Goal: Entertainment & Leisure: Browse casually

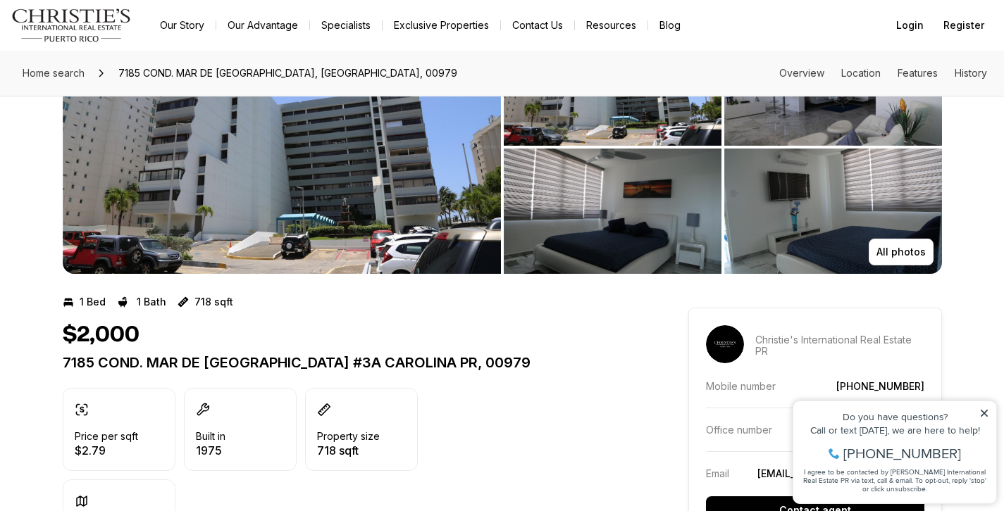
scroll to position [29, 0]
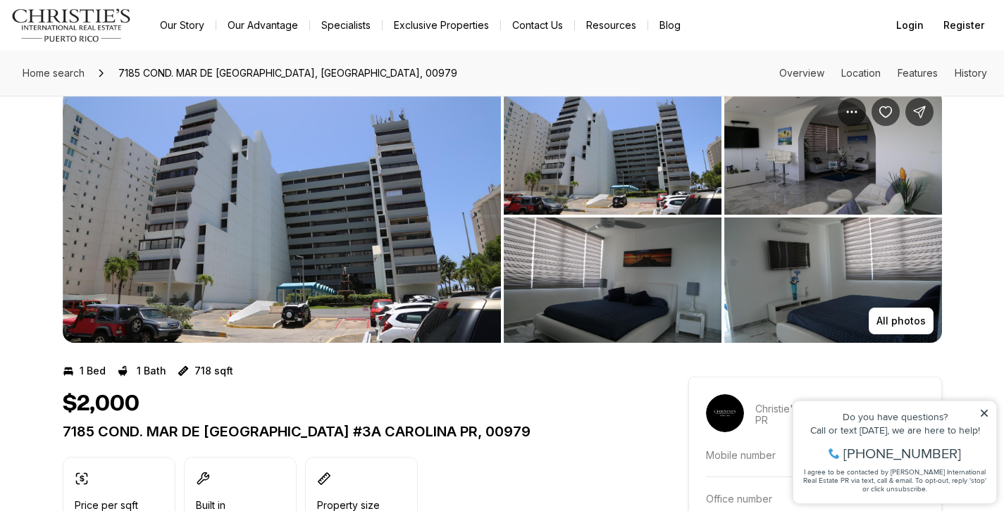
click at [825, 256] on img "View image gallery" at bounding box center [833, 280] width 218 height 125
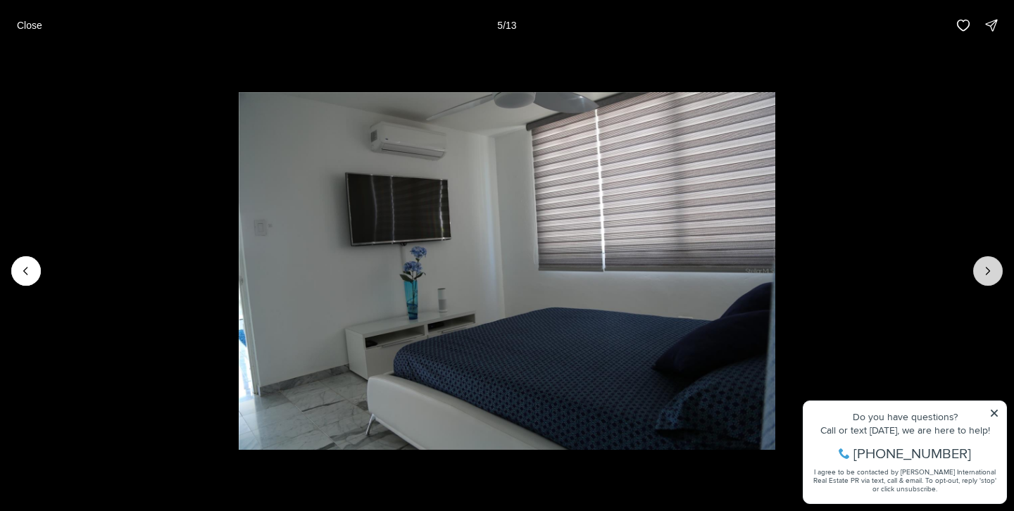
click at [988, 278] on icon "Next slide" at bounding box center [988, 271] width 14 height 14
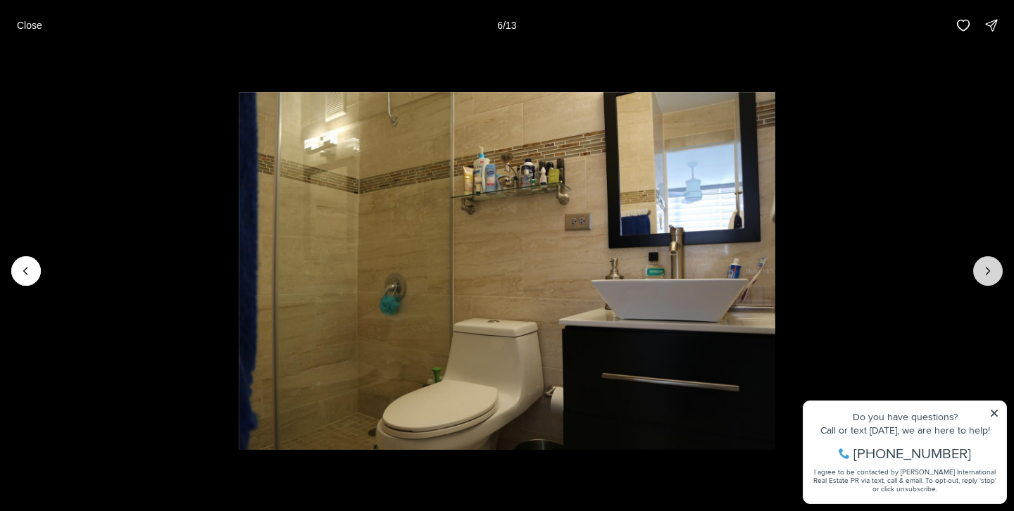
click at [988, 278] on icon "Next slide" at bounding box center [988, 271] width 14 height 14
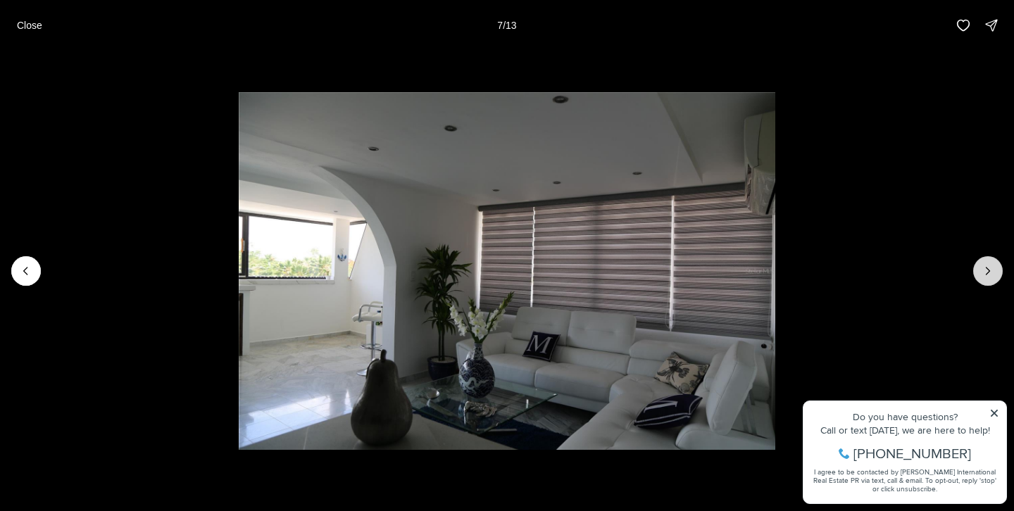
click at [988, 278] on icon "Next slide" at bounding box center [988, 271] width 14 height 14
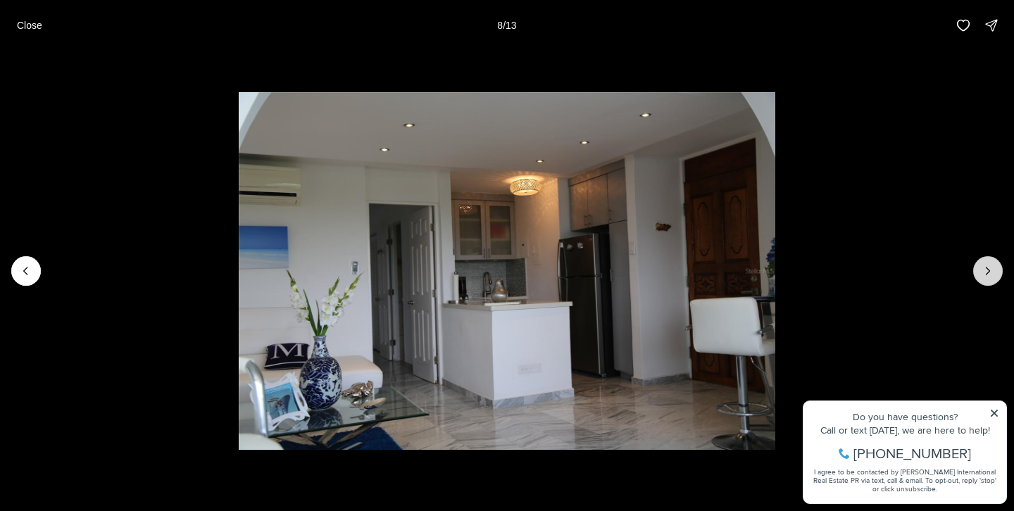
click at [988, 278] on icon "Next slide" at bounding box center [988, 271] width 14 height 14
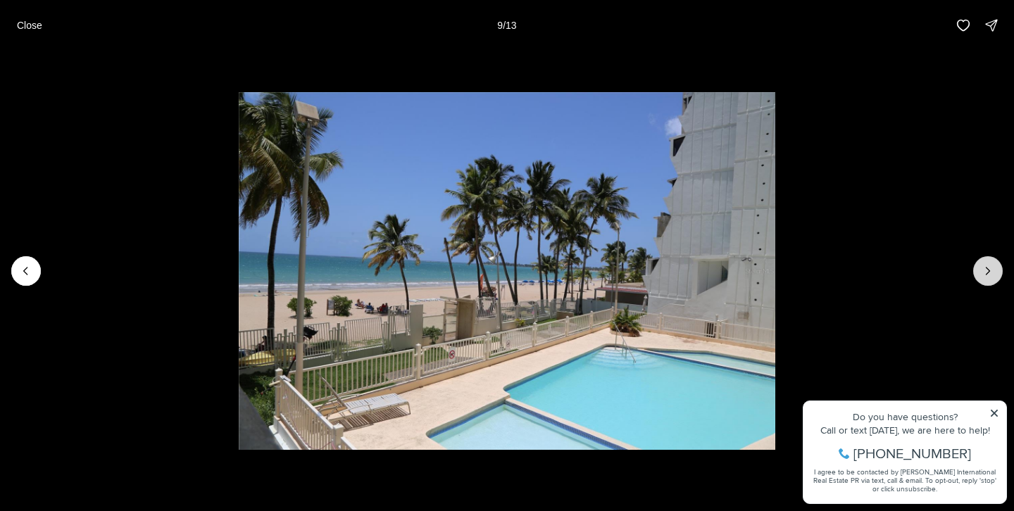
click at [988, 278] on icon "Next slide" at bounding box center [988, 271] width 14 height 14
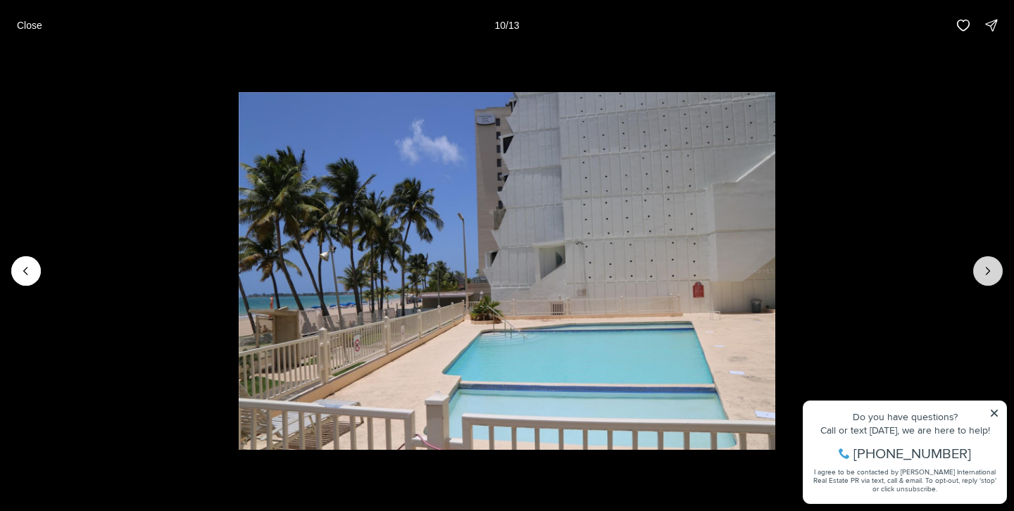
click at [988, 278] on icon "Next slide" at bounding box center [988, 271] width 14 height 14
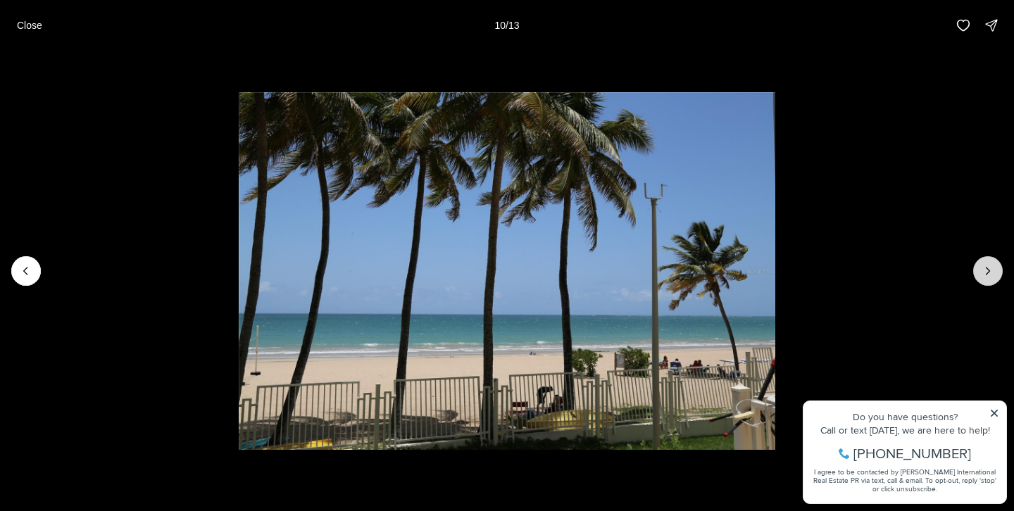
click at [988, 278] on icon "Next slide" at bounding box center [988, 271] width 14 height 14
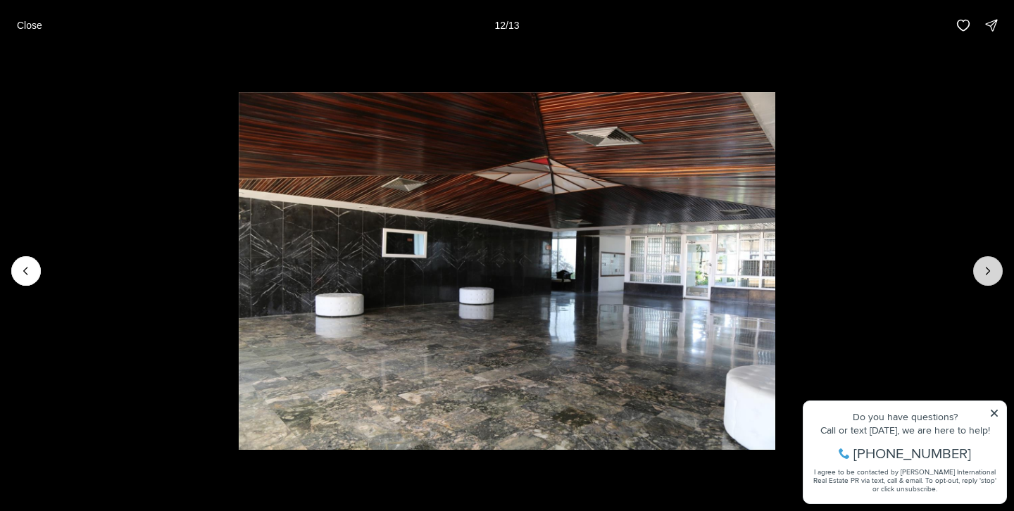
click at [988, 278] on icon "Next slide" at bounding box center [988, 271] width 14 height 14
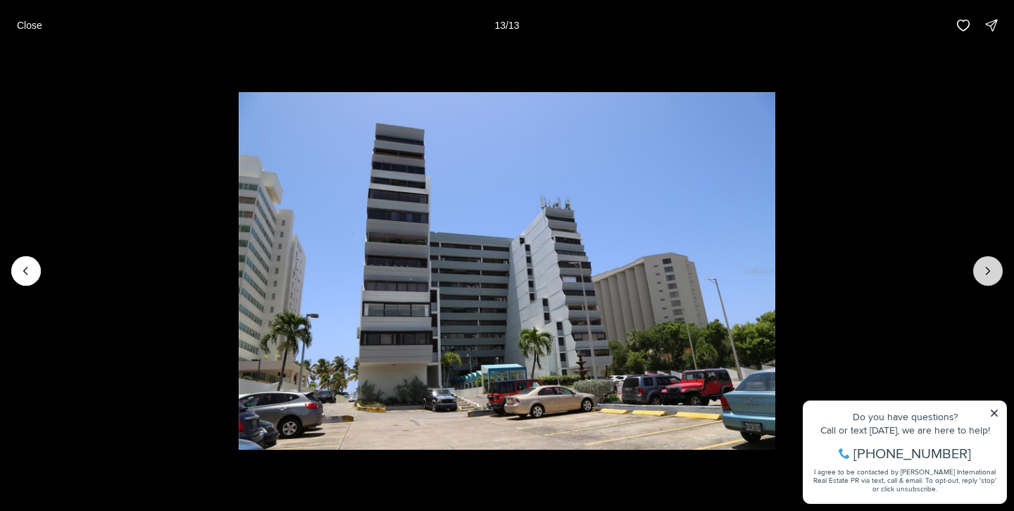
click at [988, 278] on div at bounding box center [989, 271] width 30 height 30
click at [23, 32] on button "Close" at bounding box center [29, 25] width 42 height 28
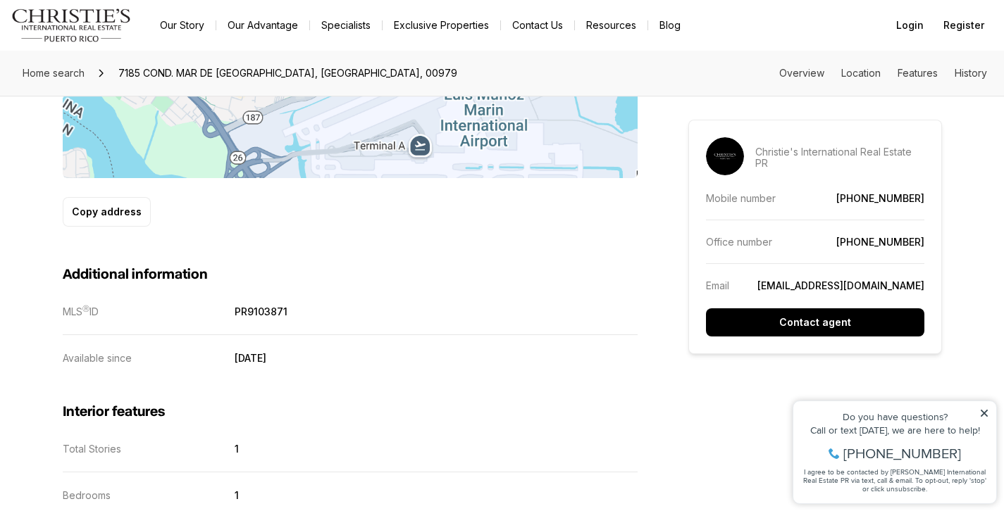
scroll to position [778, 0]
